Goal: Task Accomplishment & Management: Use online tool/utility

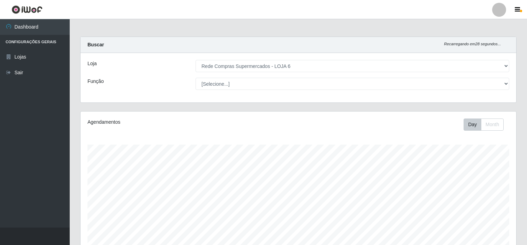
select select "398"
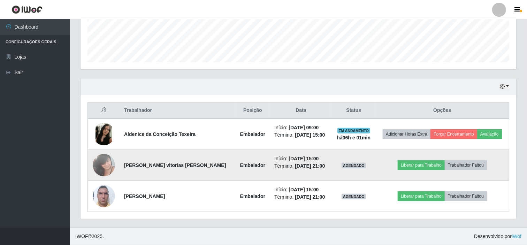
scroll to position [144, 436]
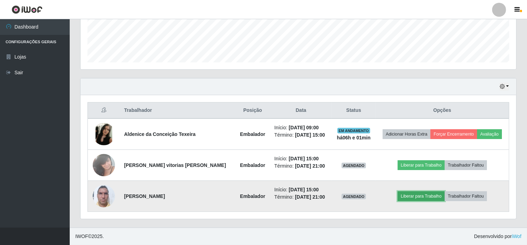
click at [419, 193] on button "Liberar para Trabalho" at bounding box center [421, 197] width 47 height 10
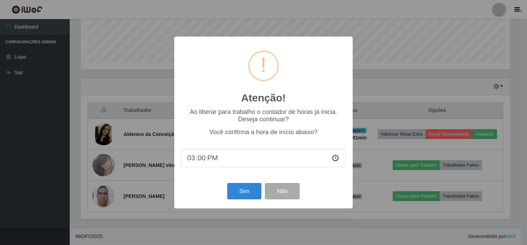
scroll to position [144, 432]
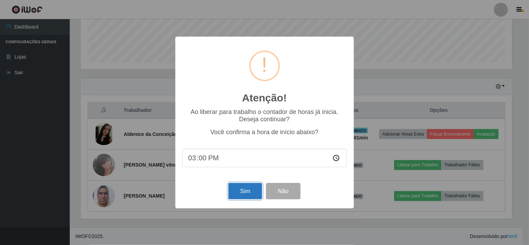
click at [258, 189] on button "Sim" at bounding box center [245, 191] width 34 height 16
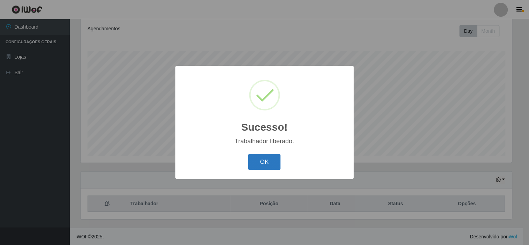
click at [260, 161] on button "OK" at bounding box center [264, 162] width 32 height 16
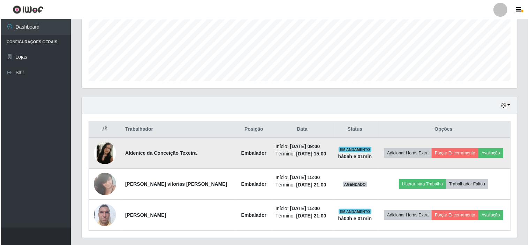
scroll to position [171, 0]
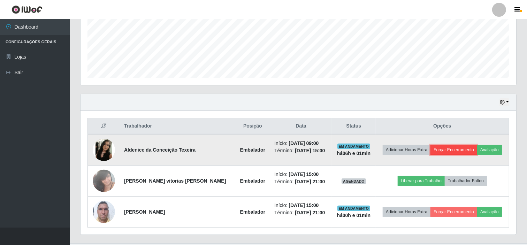
click at [465, 153] on button "Forçar Encerramento" at bounding box center [454, 150] width 47 height 10
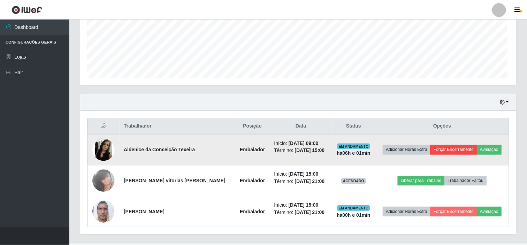
scroll to position [144, 432]
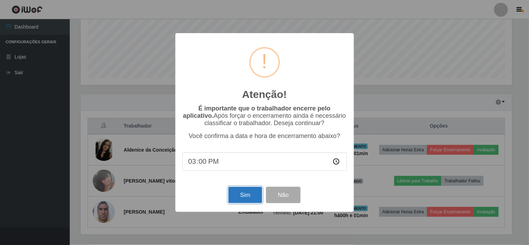
click at [248, 194] on button "Sim" at bounding box center [245, 195] width 34 height 16
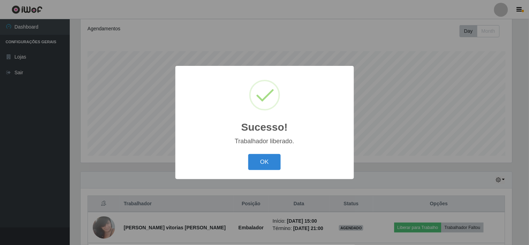
click at [269, 160] on button "OK" at bounding box center [264, 162] width 32 height 16
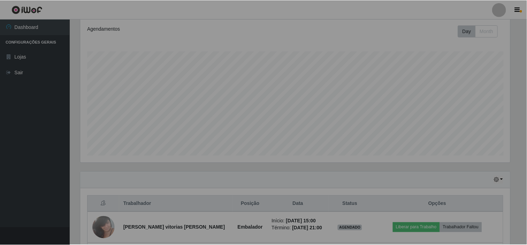
scroll to position [144, 436]
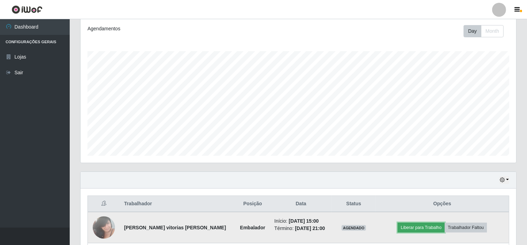
click at [419, 225] on button "Liberar para Trabalho" at bounding box center [421, 228] width 47 height 10
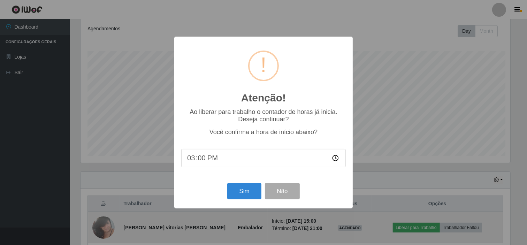
scroll to position [144, 432]
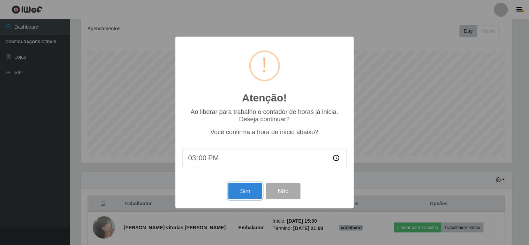
drag, startPoint x: 248, startPoint y: 193, endPoint x: 250, endPoint y: 188, distance: 4.9
click at [248, 193] on button "Sim" at bounding box center [245, 191] width 34 height 16
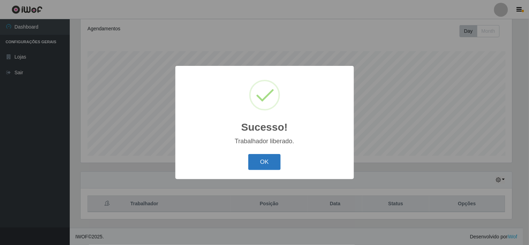
click at [277, 159] on button "OK" at bounding box center [264, 162] width 32 height 16
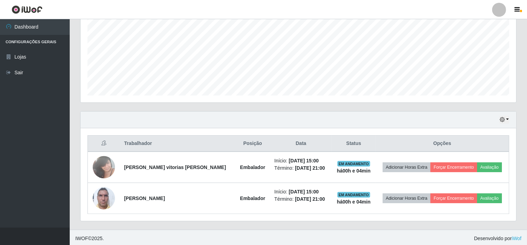
scroll to position [156, 0]
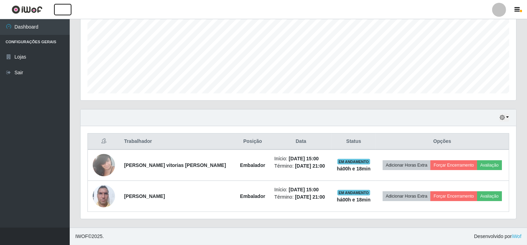
click at [54, 4] on button "button" at bounding box center [62, 10] width 17 height 12
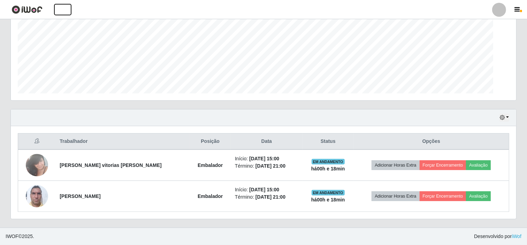
scroll to position [144, 506]
click at [54, 4] on button "button" at bounding box center [62, 10] width 17 height 12
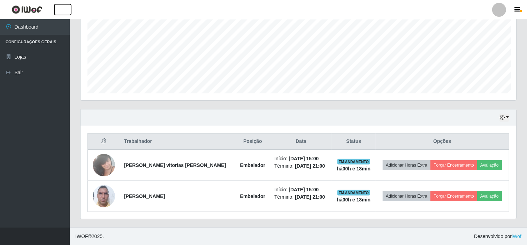
scroll to position [144, 436]
click at [54, 4] on button "button" at bounding box center [62, 10] width 17 height 12
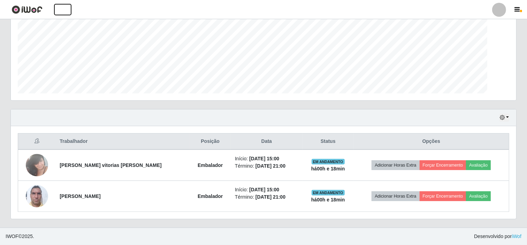
scroll to position [144, 506]
